Goal: Information Seeking & Learning: Learn about a topic

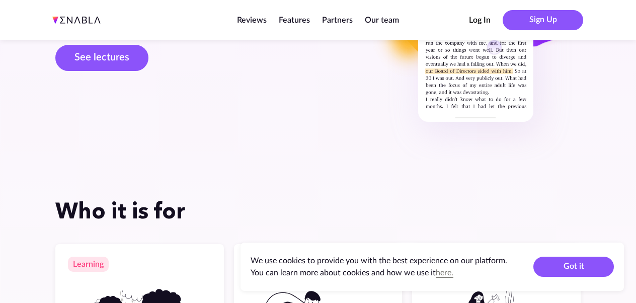
scroll to position [170, 0]
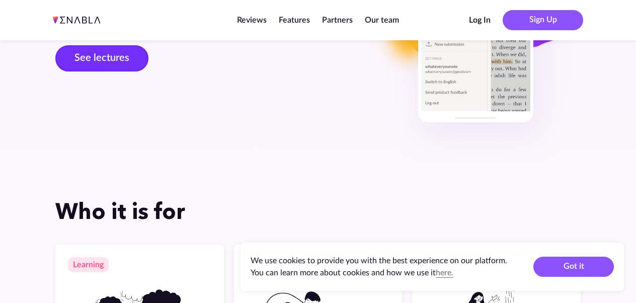
click at [118, 53] on link "See lectures" at bounding box center [101, 58] width 93 height 26
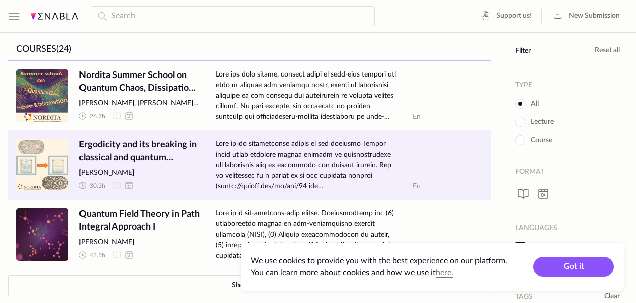
click at [134, 153] on span "Ergodicity and its breaking in classical and quantum systems" at bounding box center [139, 151] width 121 height 25
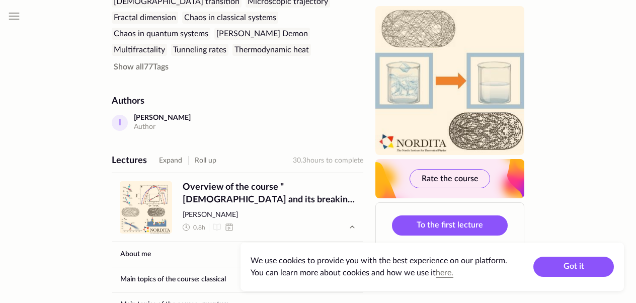
scroll to position [572, 0]
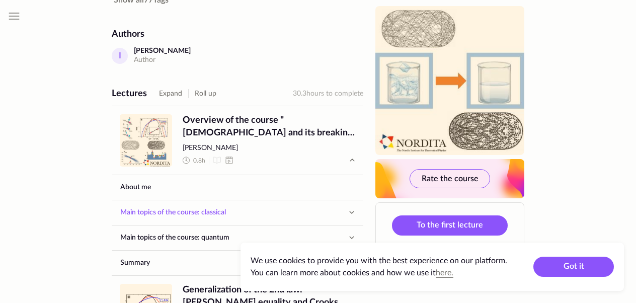
click at [234, 208] on link "Main topics of the course: classical" at bounding box center [227, 212] width 231 height 24
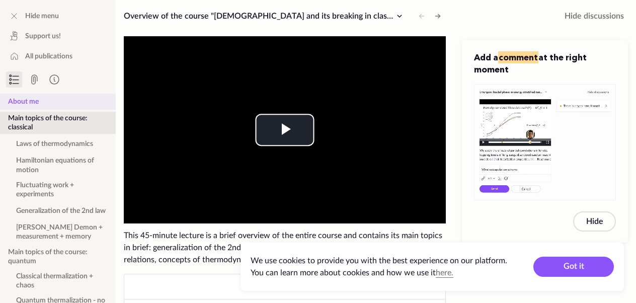
click at [22, 104] on button "About me" at bounding box center [58, 102] width 116 height 16
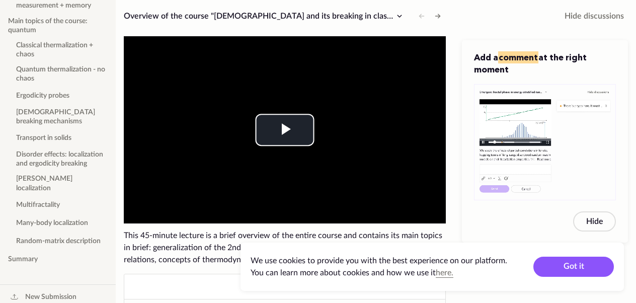
scroll to position [233, 0]
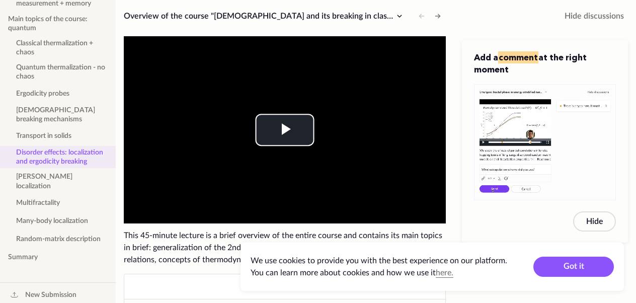
click at [50, 163] on button "Disorder effects: localization and ergodicity breaking" at bounding box center [58, 157] width 116 height 22
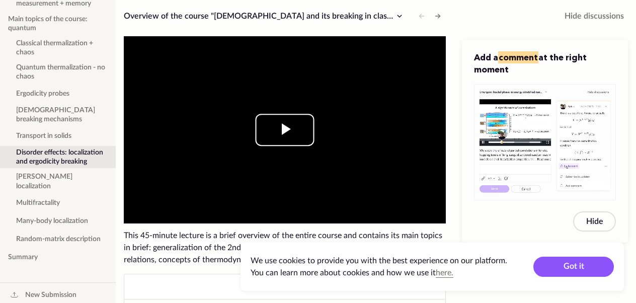
click at [285, 130] on span "Video Player" at bounding box center [285, 130] width 0 height 0
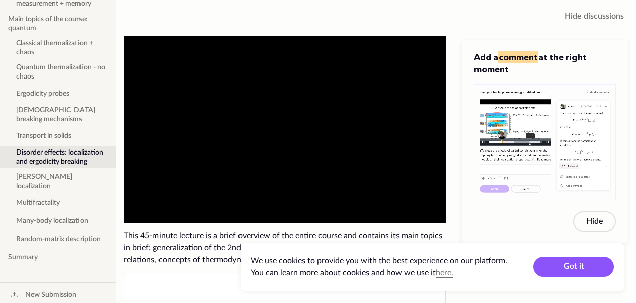
scroll to position [89, 0]
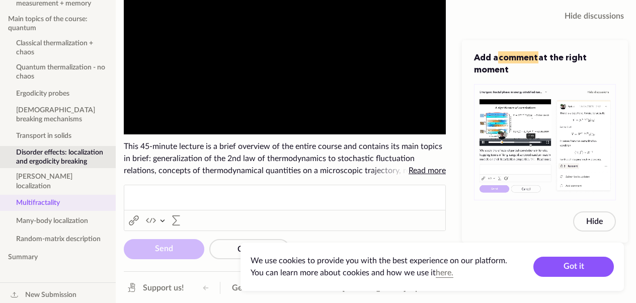
click at [33, 211] on button "Multifractality" at bounding box center [58, 203] width 116 height 16
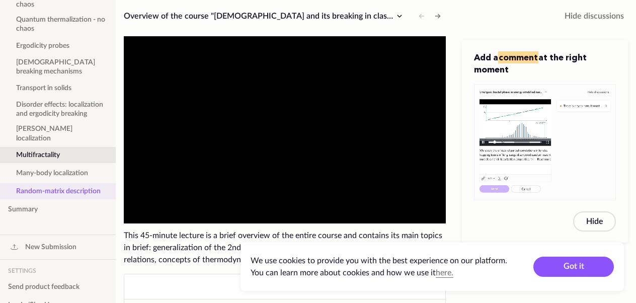
scroll to position [281, 0]
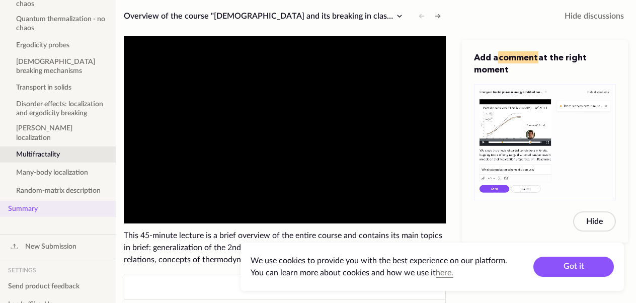
click at [27, 216] on button "Summary" at bounding box center [58, 209] width 116 height 16
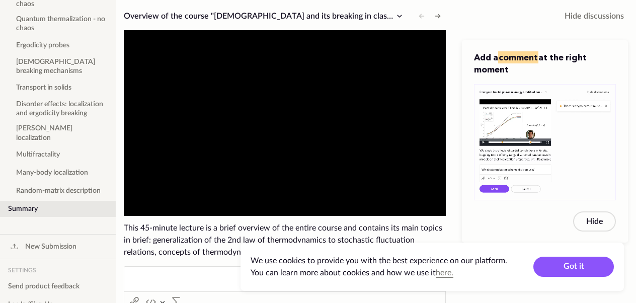
scroll to position [0, 0]
